Goal: Information Seeking & Learning: Learn about a topic

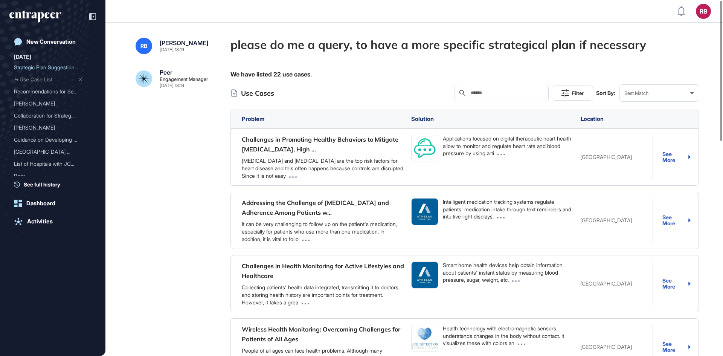
scroll to position [0, 0]
click at [52, 42] on div "New Conversation" at bounding box center [50, 41] width 49 height 7
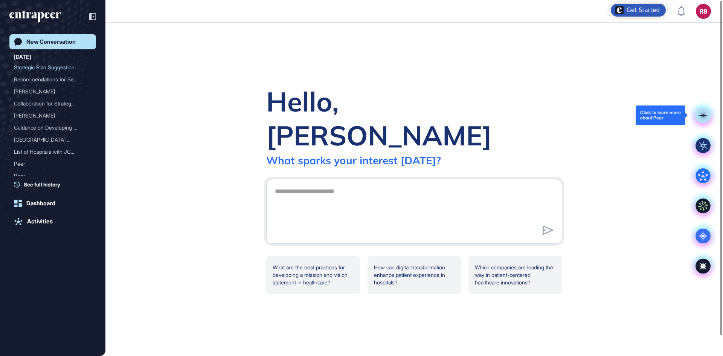
click at [703, 113] on rect at bounding box center [702, 115] width 15 height 15
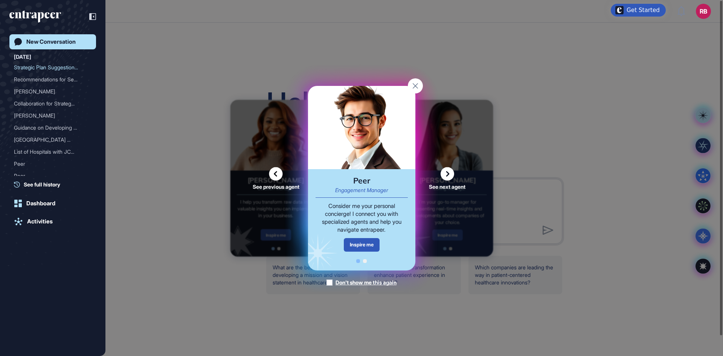
click at [445, 172] on icon at bounding box center [447, 174] width 14 height 14
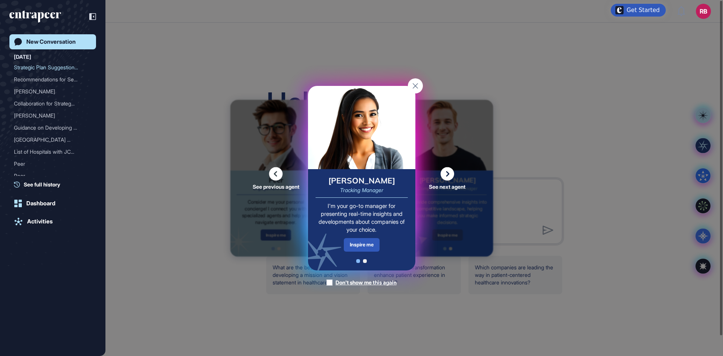
click at [445, 172] on icon at bounding box center [447, 174] width 14 height 14
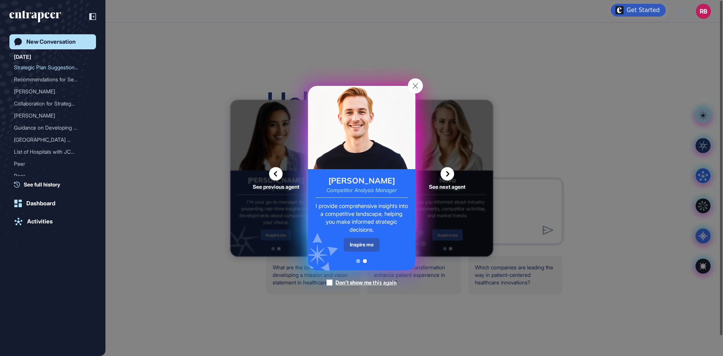
click at [445, 172] on icon at bounding box center [447, 174] width 14 height 14
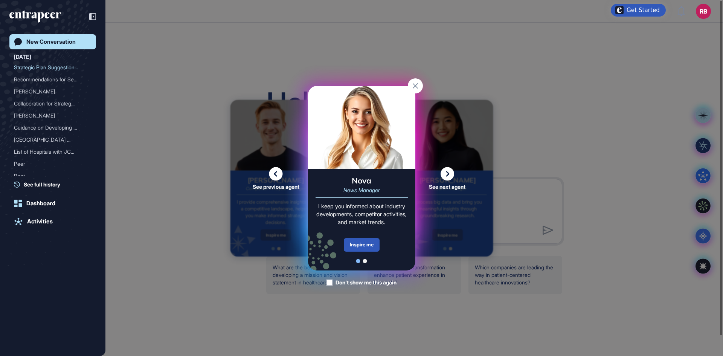
click at [445, 172] on icon at bounding box center [447, 174] width 14 height 14
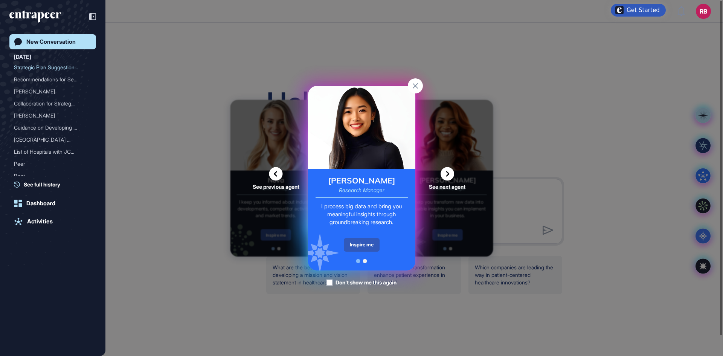
click at [445, 172] on icon at bounding box center [447, 174] width 14 height 14
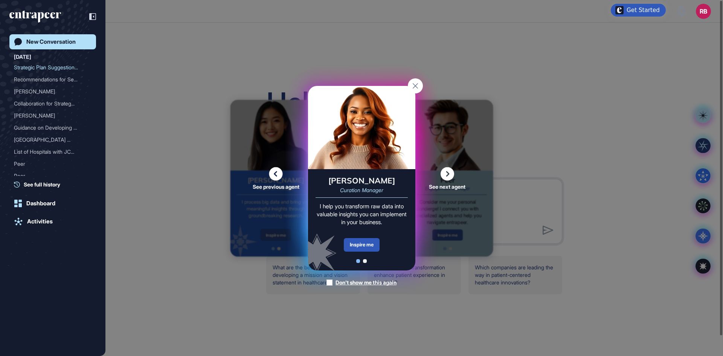
click at [445, 172] on icon at bounding box center [447, 174] width 14 height 14
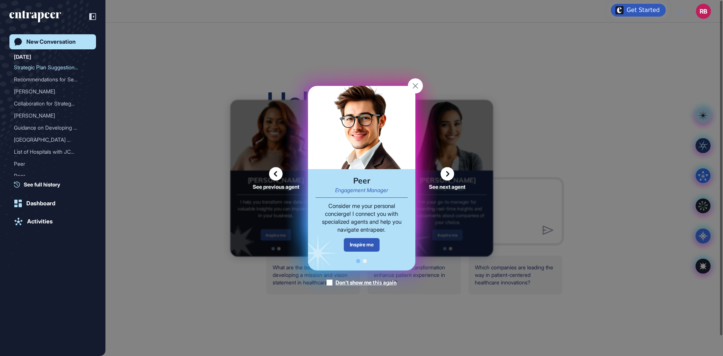
click at [175, 186] on div "See previous agent See next agent Peer Engagement Manager Consider me your pers…" at bounding box center [361, 178] width 723 height 356
click at [52, 67] on div "Strategic Plan Suggestion..." at bounding box center [50, 67] width 72 height 12
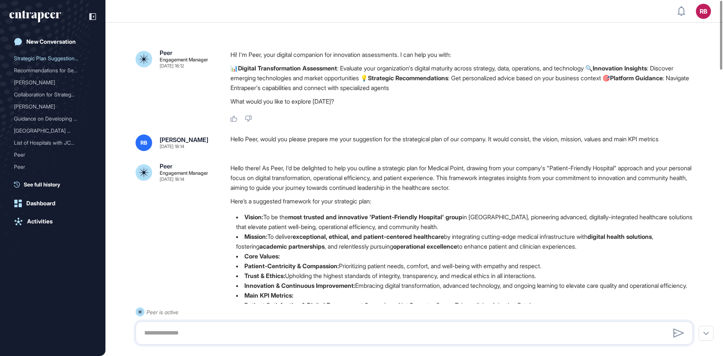
scroll to position [10, 0]
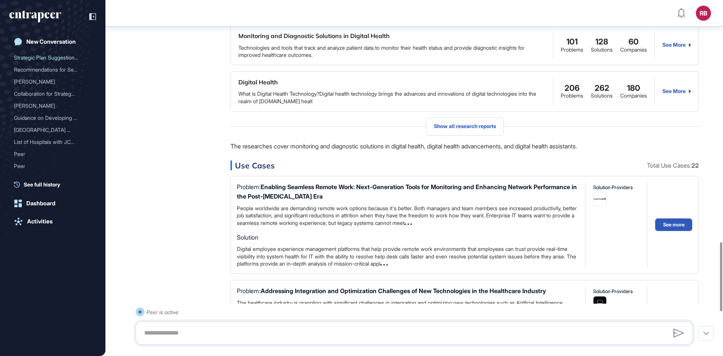
scroll to position [1269, 0]
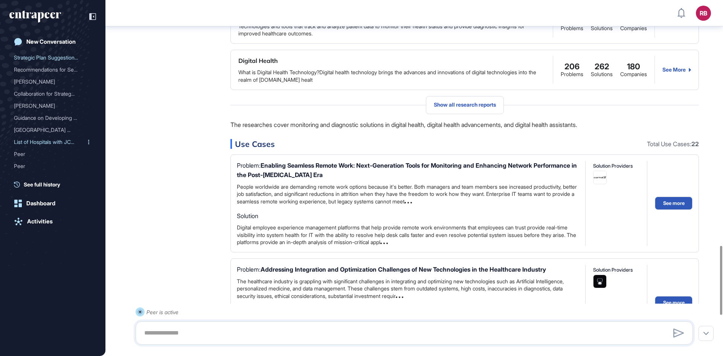
click at [52, 142] on div "List of Hospitals with JC..." at bounding box center [50, 142] width 72 height 12
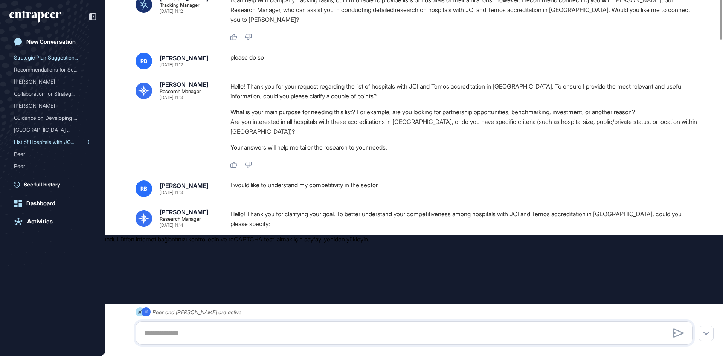
type input "*********"
type input "*"
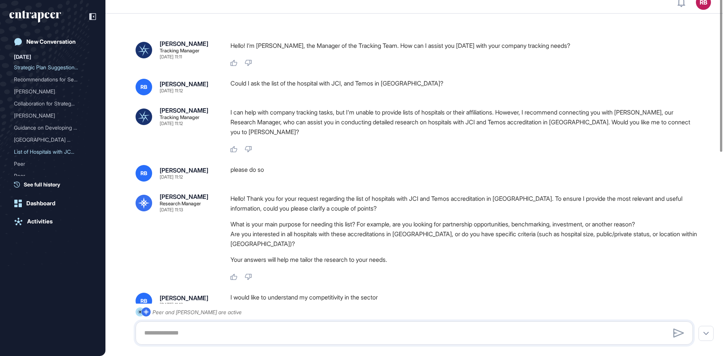
click at [323, 111] on p "I can help with company tracking tasks, but I'm unable to provide lists of hosp…" at bounding box center [464, 121] width 468 height 29
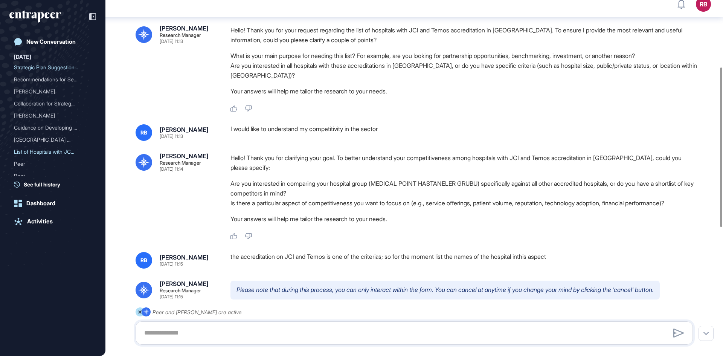
scroll to position [184, 0]
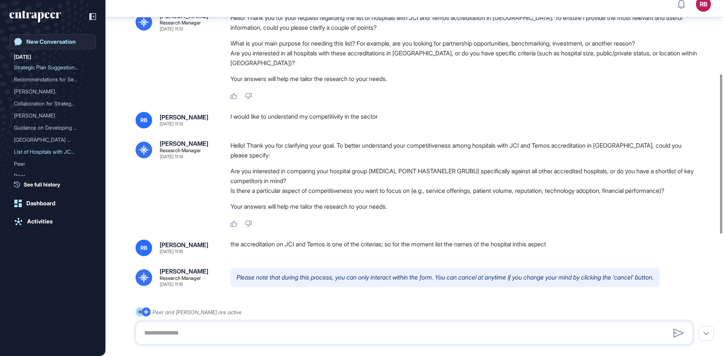
click at [49, 38] on link "New Conversation" at bounding box center [52, 41] width 87 height 15
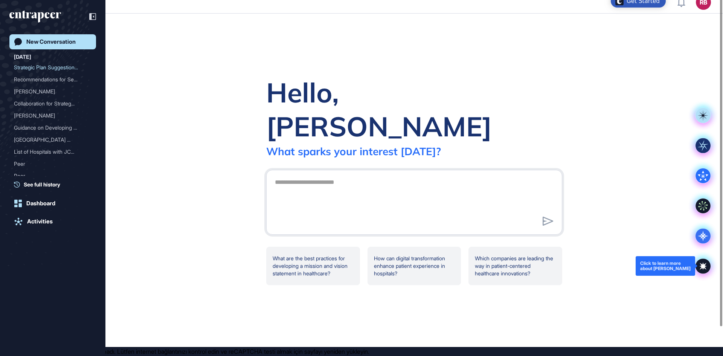
click at [703, 264] on icon at bounding box center [703, 266] width 6 height 6
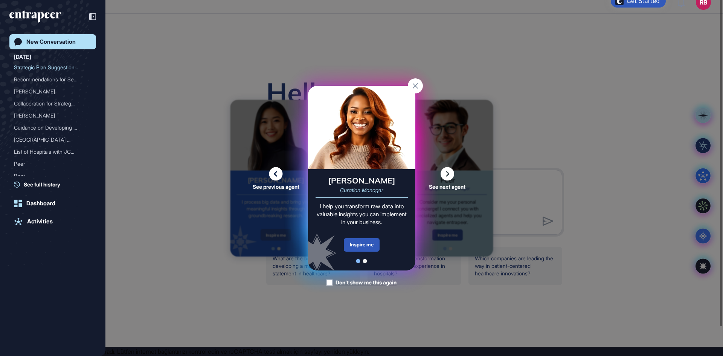
click at [276, 167] on icon at bounding box center [276, 174] width 14 height 14
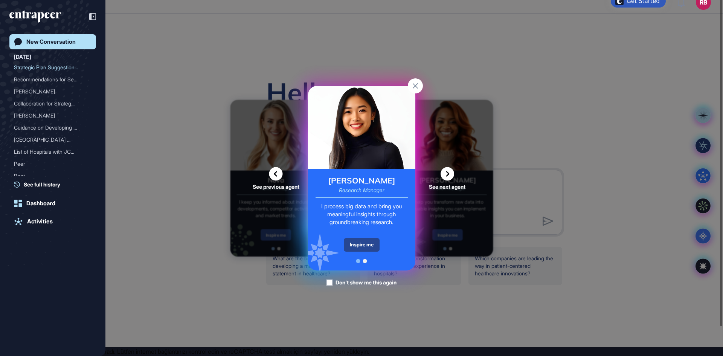
click at [361, 244] on div "Inspire me" at bounding box center [362, 245] width 36 height 14
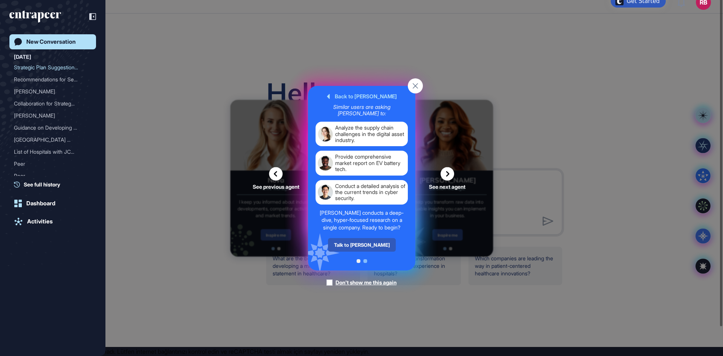
click at [361, 244] on div "Talk to [PERSON_NAME]" at bounding box center [362, 245] width 68 height 14
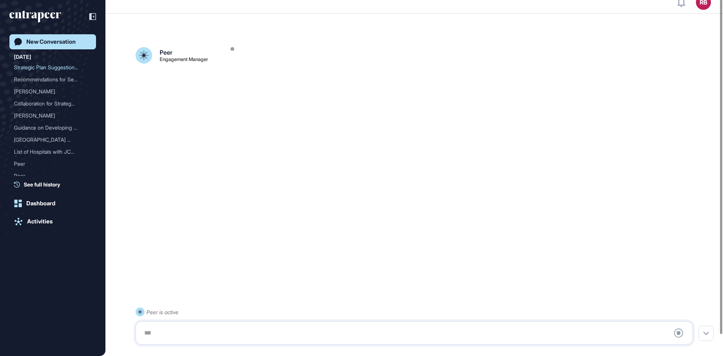
scroll to position [21, 0]
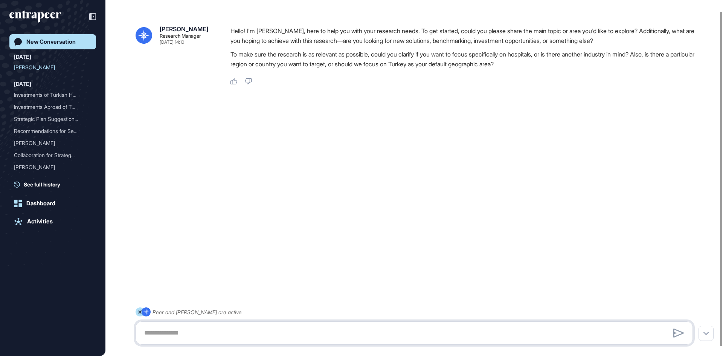
click at [278, 330] on textarea at bounding box center [414, 332] width 549 height 15
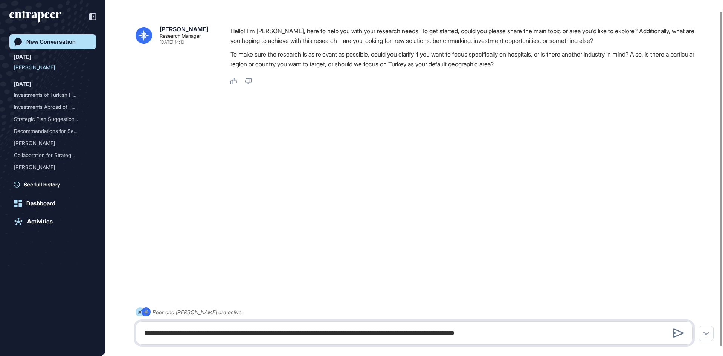
type textarea "**********"
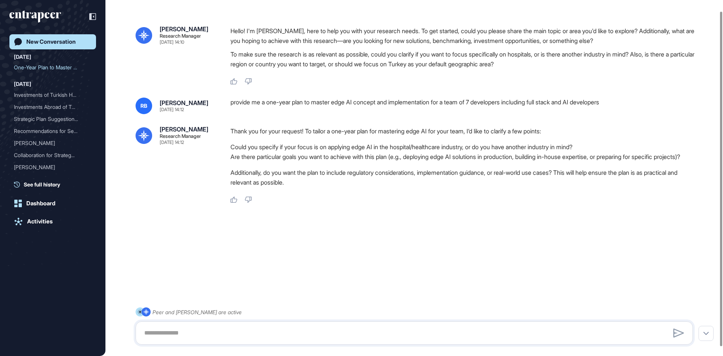
click at [276, 344] on div "Peer and [PERSON_NAME] are active" at bounding box center [414, 325] width 557 height 37
click at [272, 329] on textarea at bounding box center [414, 332] width 549 height 15
click at [169, 334] on textarea "**********" at bounding box center [414, 332] width 549 height 15
click at [257, 333] on textarea "**********" at bounding box center [414, 332] width 549 height 15
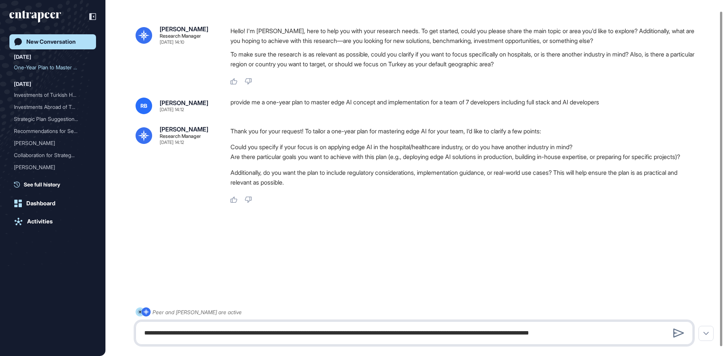
type textarea "**********"
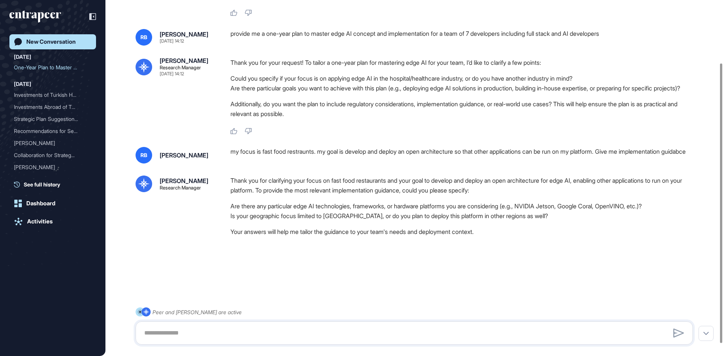
scroll to position [96, 0]
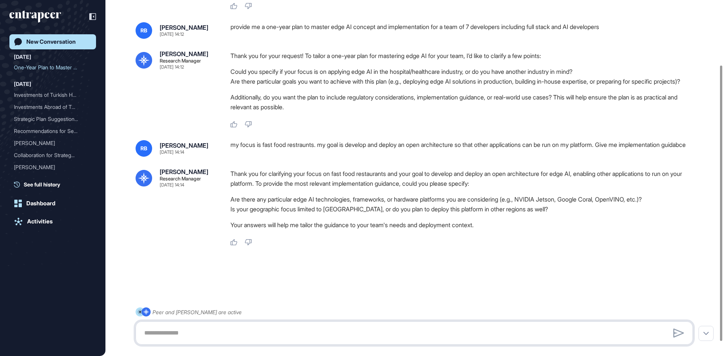
click at [257, 333] on textarea at bounding box center [414, 332] width 549 height 15
type textarea "**********"
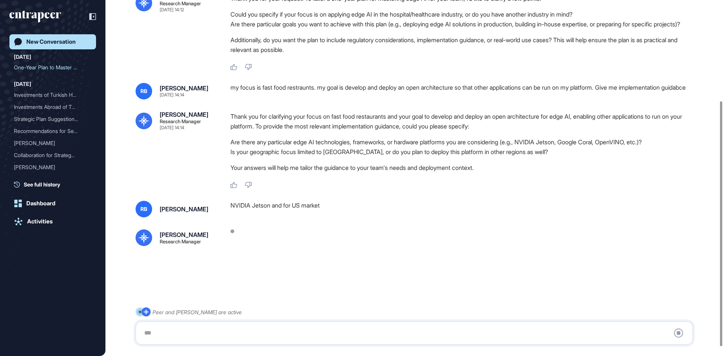
scroll to position [160, 0]
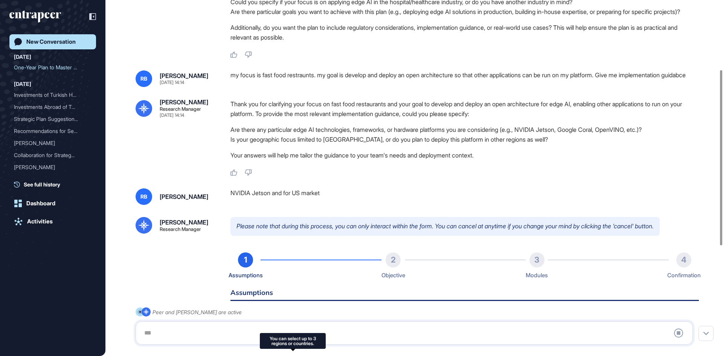
type input "**********"
type input "*"
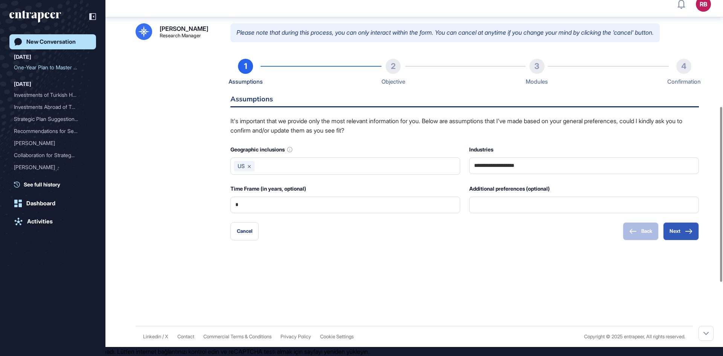
scroll to position [366, 0]
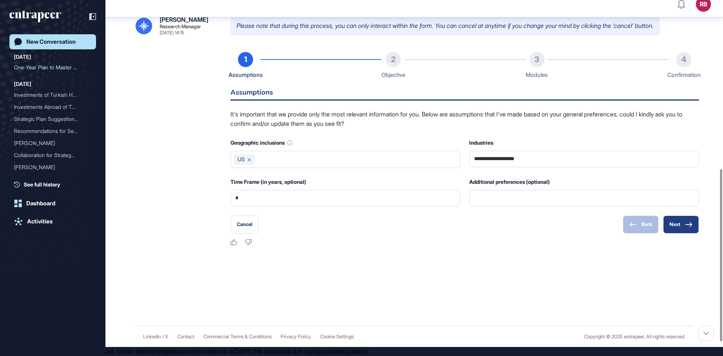
click at [679, 233] on button "Next" at bounding box center [681, 224] width 36 height 18
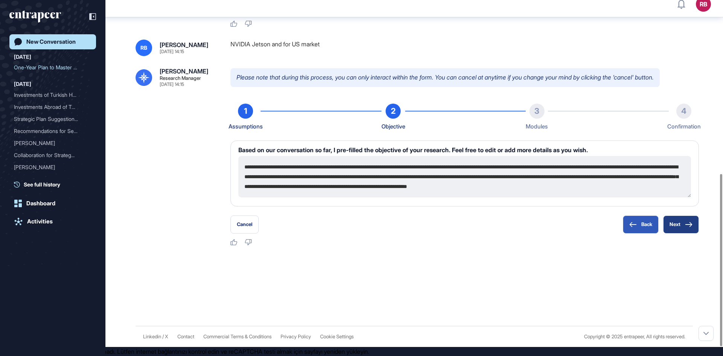
scroll to position [324, 0]
click at [675, 222] on button "Next" at bounding box center [681, 224] width 36 height 18
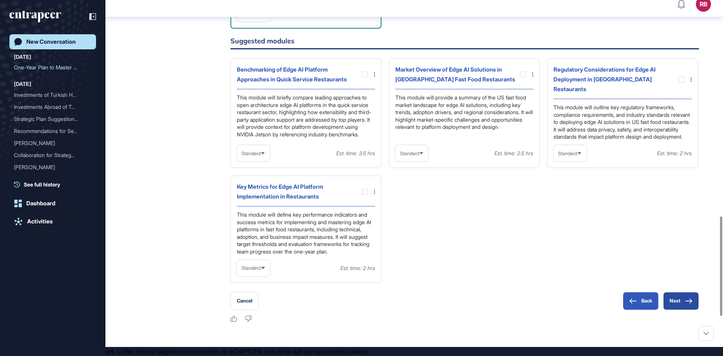
scroll to position [804, 0]
click at [676, 309] on button "Next" at bounding box center [681, 300] width 36 height 18
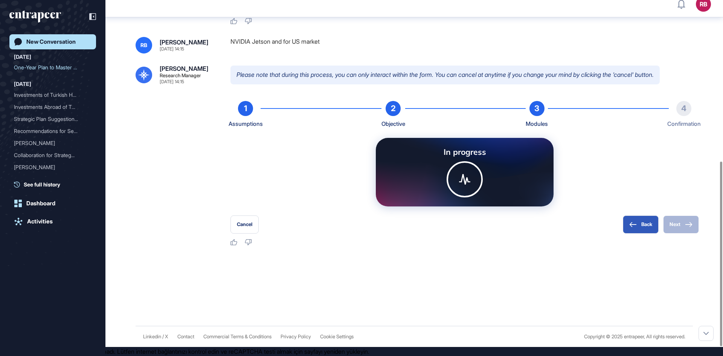
scroll to position [327, 0]
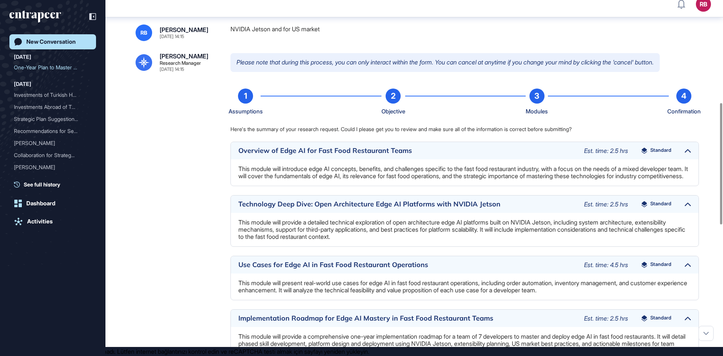
click at [572, 159] on div "Overview of Edge AI for Fast Food Restaurant Teams Est. time: 2.5 hrs Standard" at bounding box center [465, 150] width 468 height 17
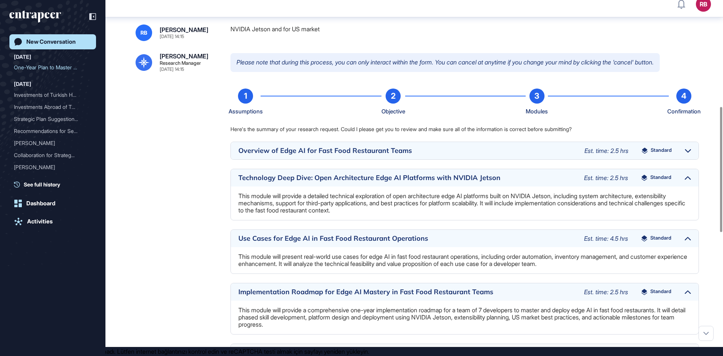
click at [572, 159] on div "Overview of Edge AI for Fast Food Restaurant Teams Est. time: 2.5 hrs Standard" at bounding box center [465, 150] width 468 height 17
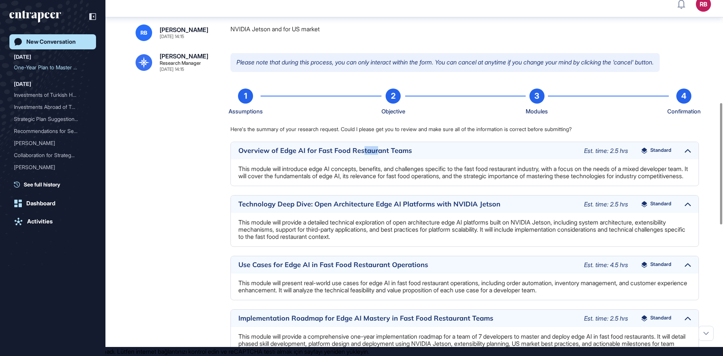
drag, startPoint x: 362, startPoint y: 165, endPoint x: 377, endPoint y: 171, distance: 16.6
click at [377, 159] on div "Overview of Edge AI for Fast Food Restaurant Teams Est. time: 2.5 hrs Standard" at bounding box center [465, 150] width 468 height 17
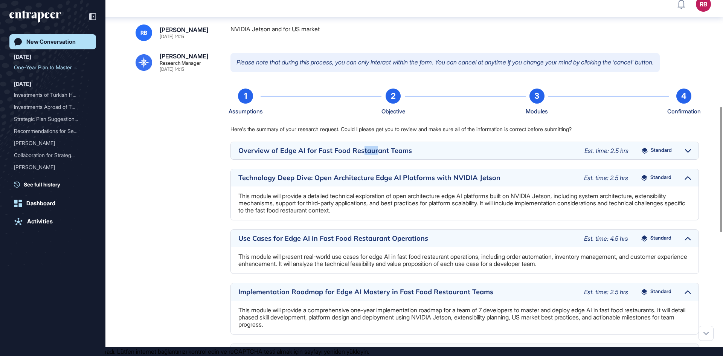
click at [377, 159] on div "Overview of Edge AI for Fast Food Restaurant Teams Est. time: 2.5 hrs Standard" at bounding box center [465, 150] width 468 height 17
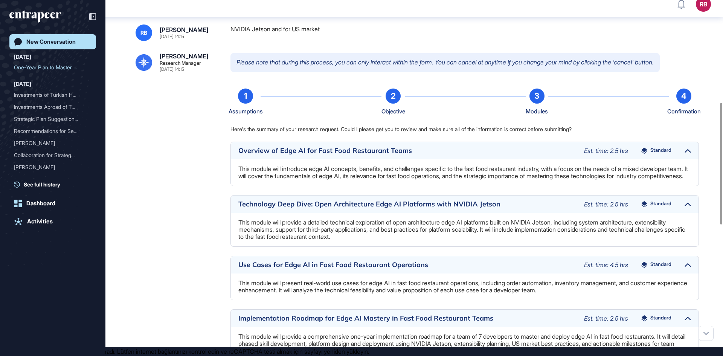
click at [658, 154] on span "Standard" at bounding box center [660, 151] width 21 height 6
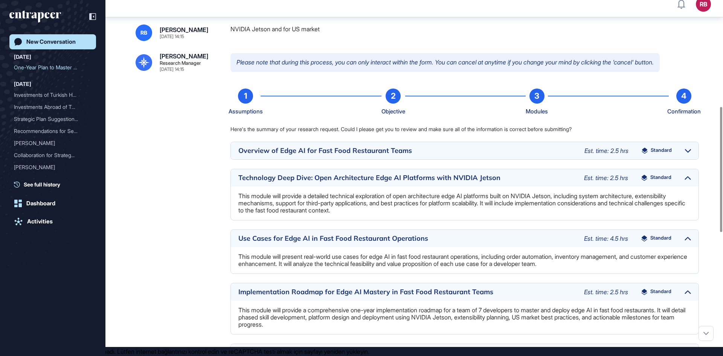
click at [658, 154] on span "Standard" at bounding box center [661, 151] width 21 height 6
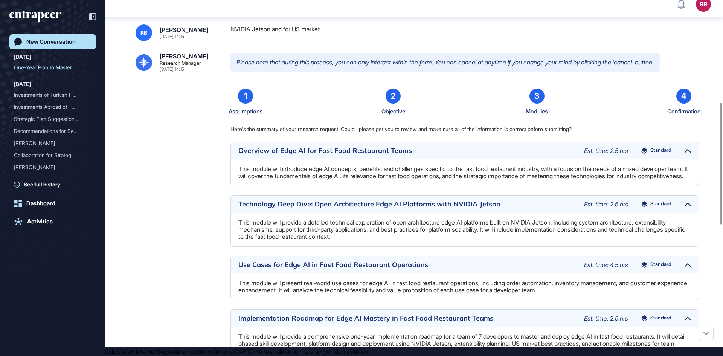
click at [310, 180] on p "This module will introduce edge AI concepts, benefits, and challenges specific …" at bounding box center [464, 172] width 452 height 14
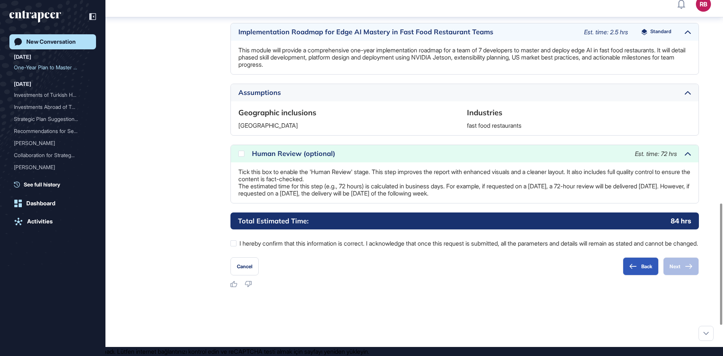
scroll to position [628, 0]
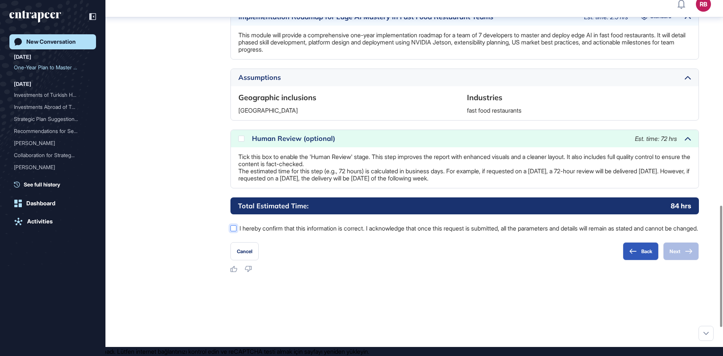
click at [239, 233] on label "I hereby confirm that this information is correct. I acknowledge that once this…" at bounding box center [464, 228] width 468 height 10
drag, startPoint x: 722, startPoint y: 262, endPoint x: 696, endPoint y: 172, distance: 93.3
drag, startPoint x: 696, startPoint y: 172, endPoint x: 722, endPoint y: 166, distance: 27.1
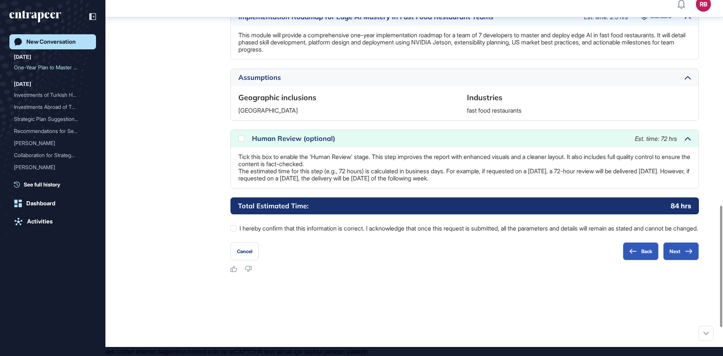
click at [687, 177] on p "Tick this box to enable the 'Human Review' stage. This step improves the report…" at bounding box center [464, 167] width 452 height 29
click at [0, 0] on icon at bounding box center [0, 0] width 0 height 0
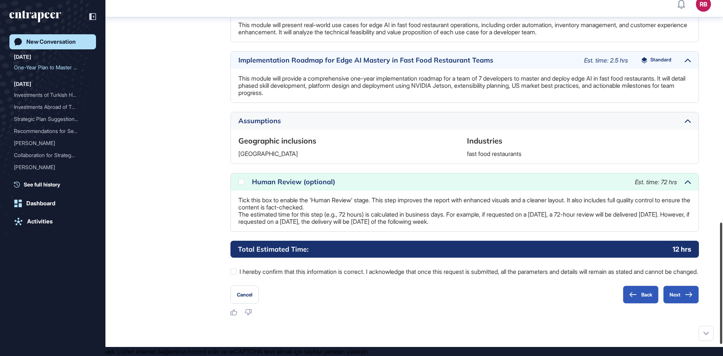
scroll to position [685, 0]
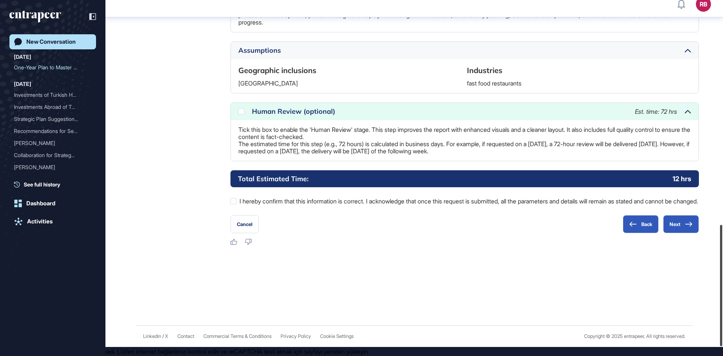
drag, startPoint x: 722, startPoint y: 222, endPoint x: 699, endPoint y: 258, distance: 43.3
click at [699, 258] on div "RB Dashboard Profile My Content Request More Data New Conversation [DATE] One-Y…" at bounding box center [361, 169] width 723 height 356
click at [679, 222] on button "Next" at bounding box center [681, 224] width 36 height 18
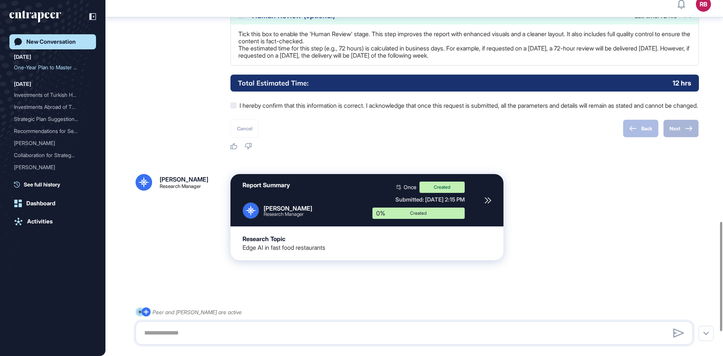
scroll to position [768, 0]
